Goal: Find specific page/section: Find specific page/section

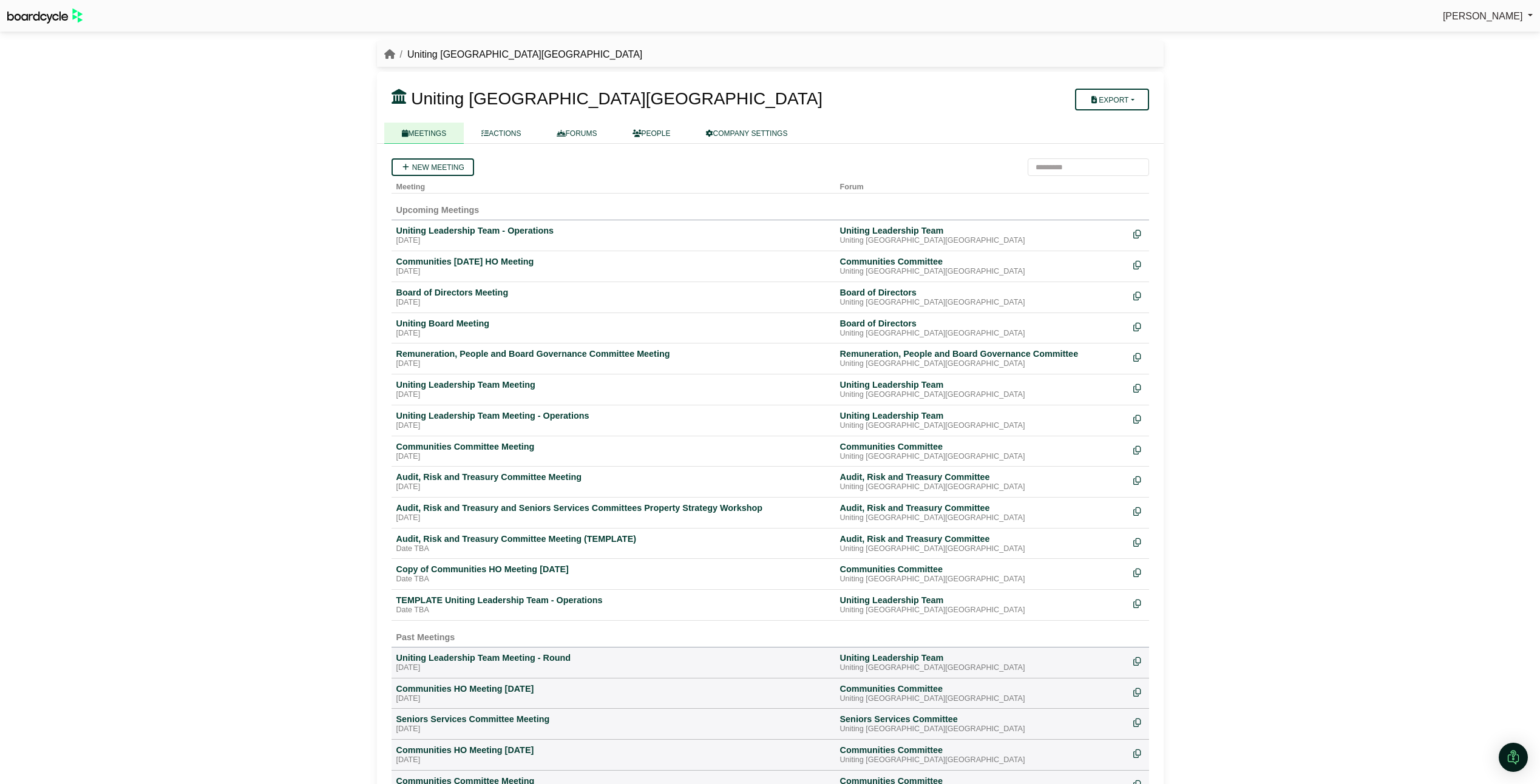
click at [585, 119] on div at bounding box center [707, 115] width 631 height 10
click at [585, 128] on link "FORUMS" at bounding box center [577, 133] width 76 height 21
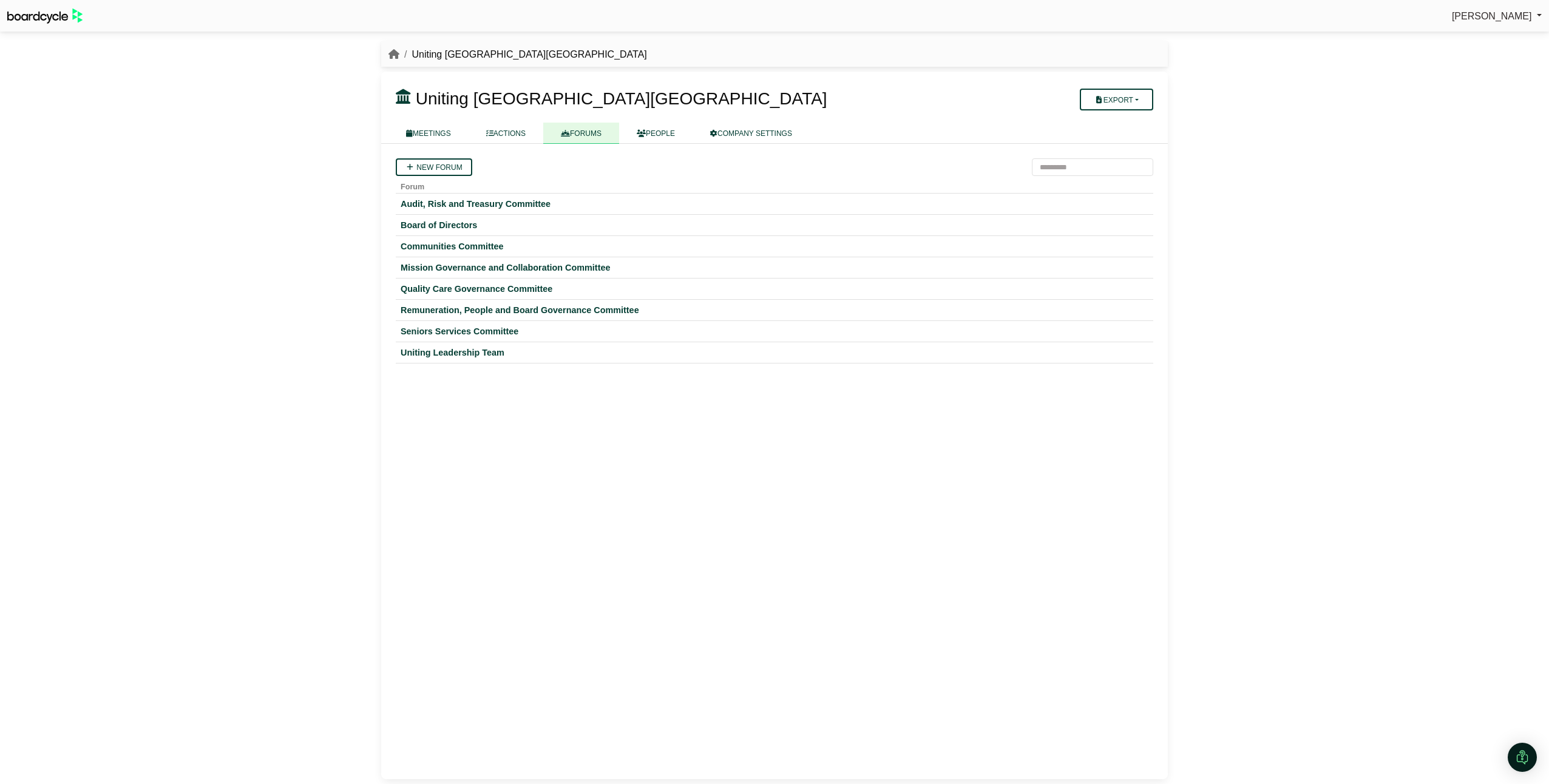
click at [434, 224] on div "Board of Directors" at bounding box center [774, 225] width 748 height 11
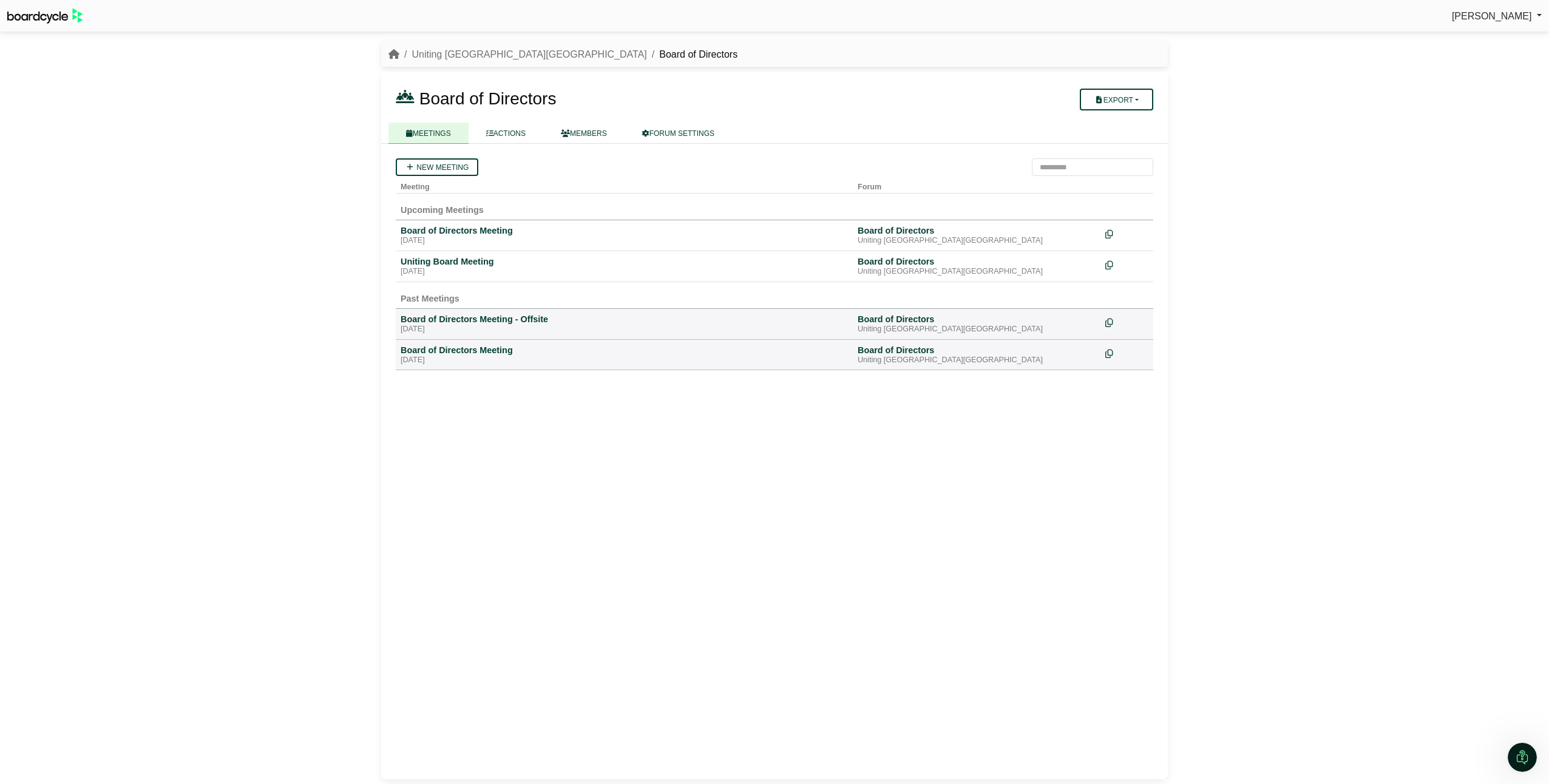
click at [434, 228] on div "Board of Directors Meeting" at bounding box center [624, 231] width 447 height 11
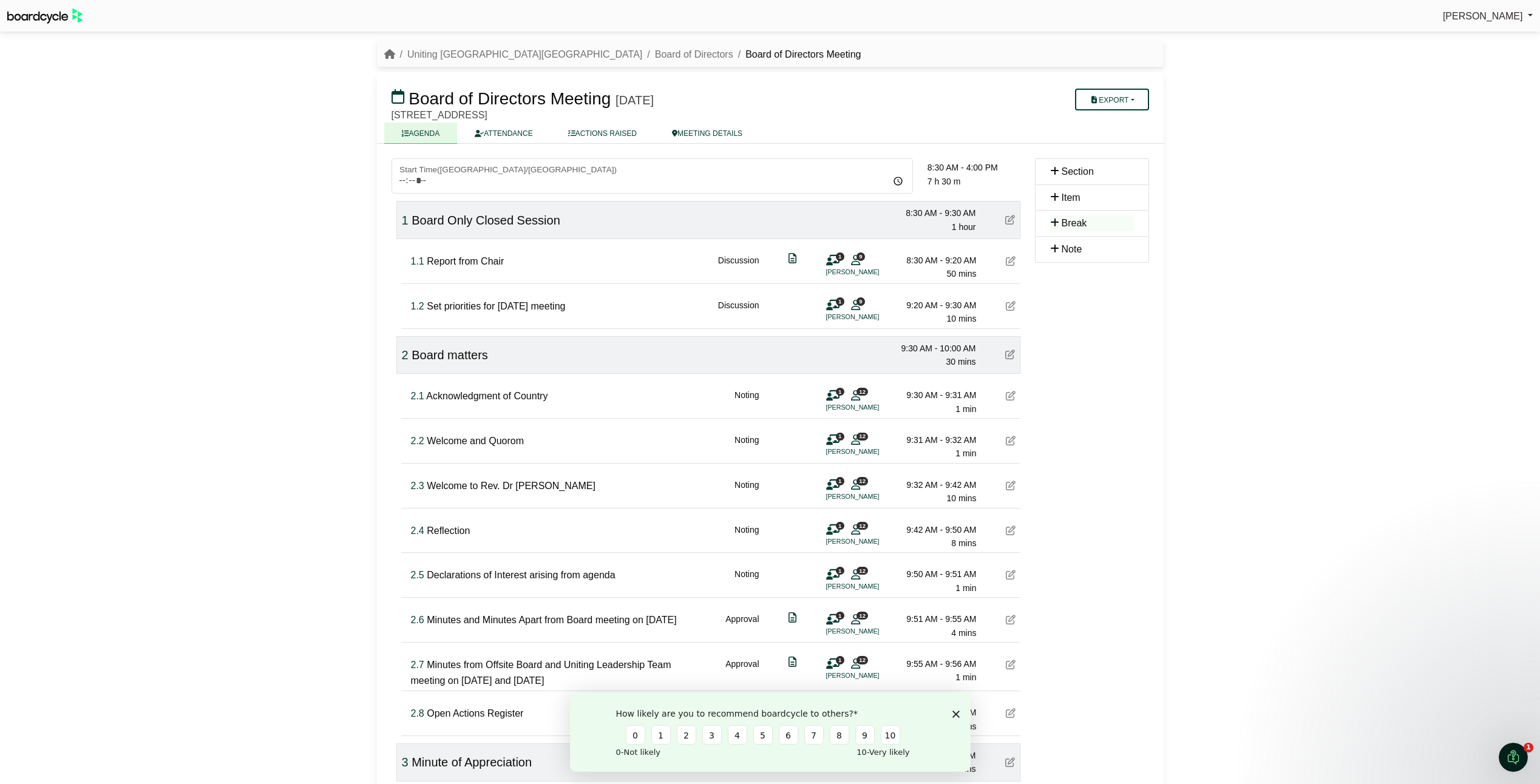
click at [955, 714] on polygon "Close survey" at bounding box center [955, 714] width 7 height 7
